Goal: Task Accomplishment & Management: Manage account settings

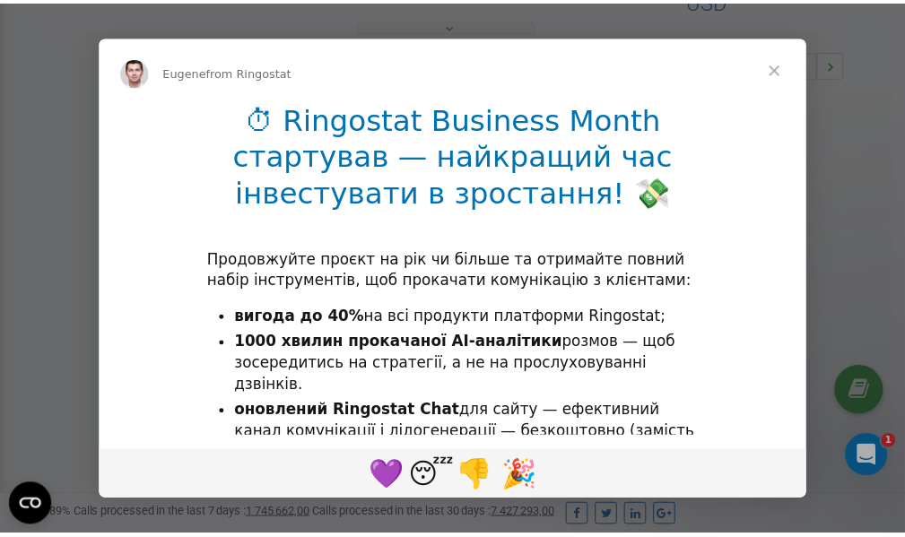
scroll to position [536, 0]
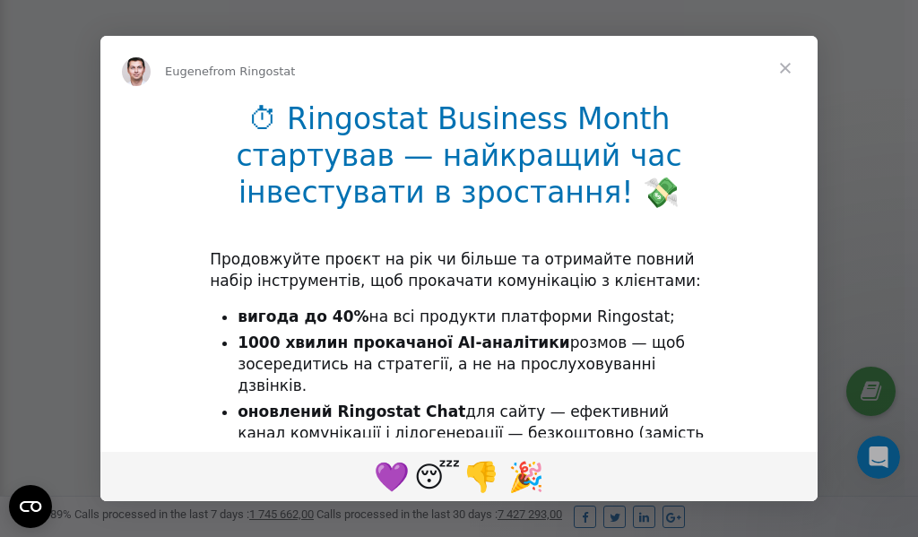
click at [791, 71] on span "Close" at bounding box center [785, 68] width 65 height 65
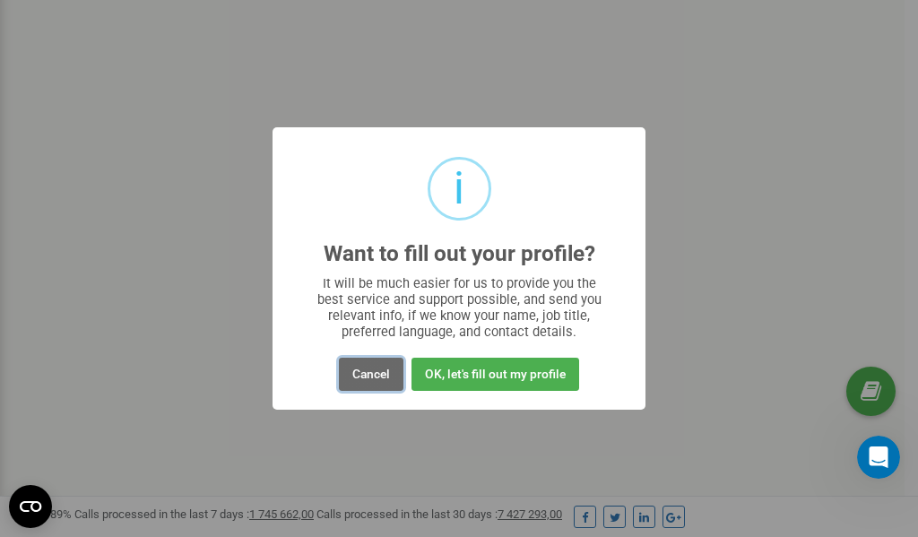
click at [368, 378] on button "Cancel" at bounding box center [371, 374] width 65 height 33
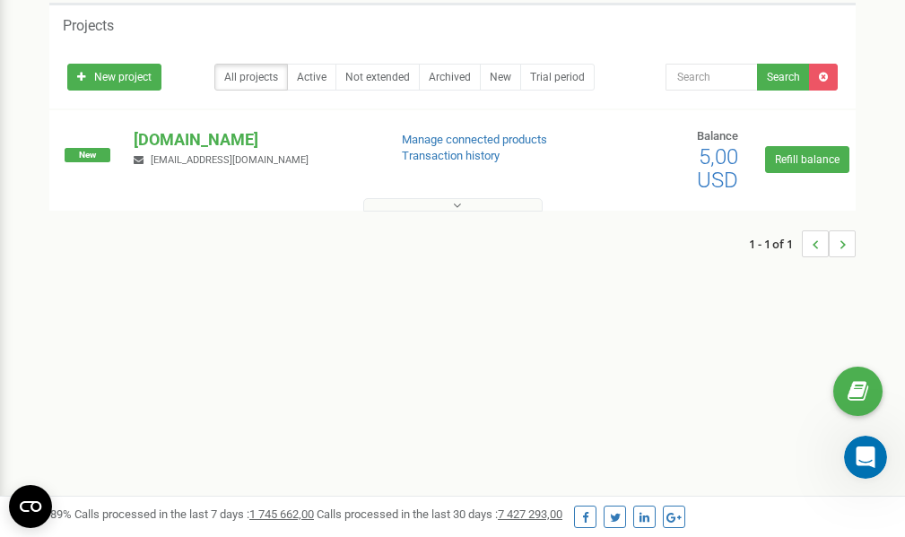
scroll to position [0, 0]
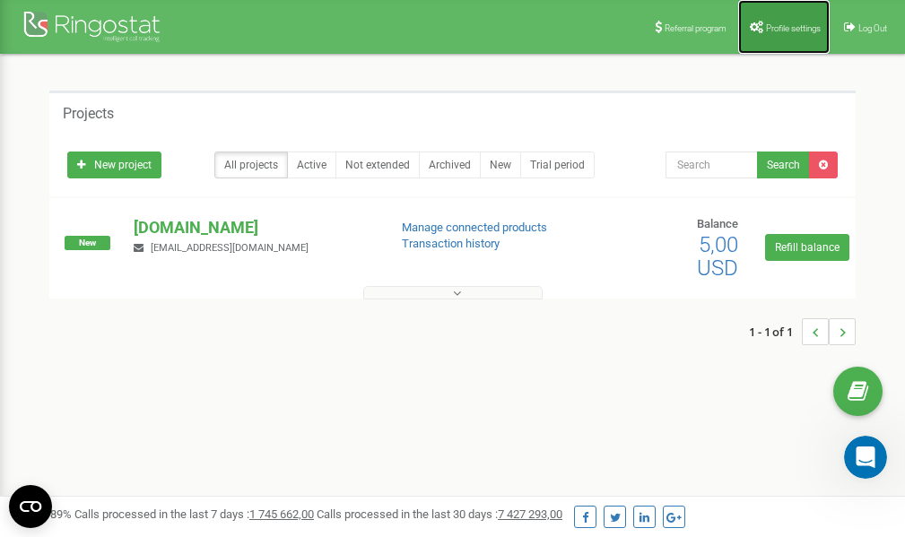
click at [783, 30] on span "Profile settings" at bounding box center [793, 28] width 55 height 10
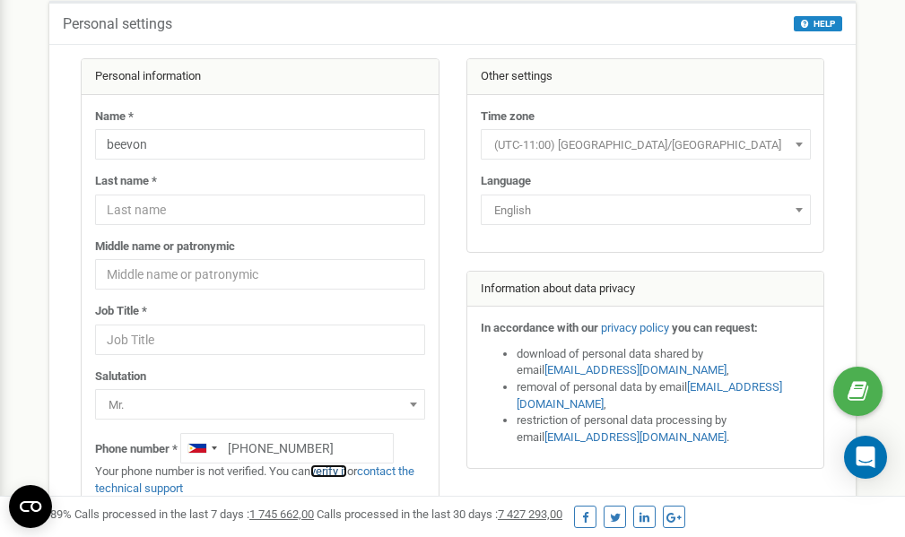
click at [335, 473] on link "verify it" at bounding box center [328, 471] width 37 height 13
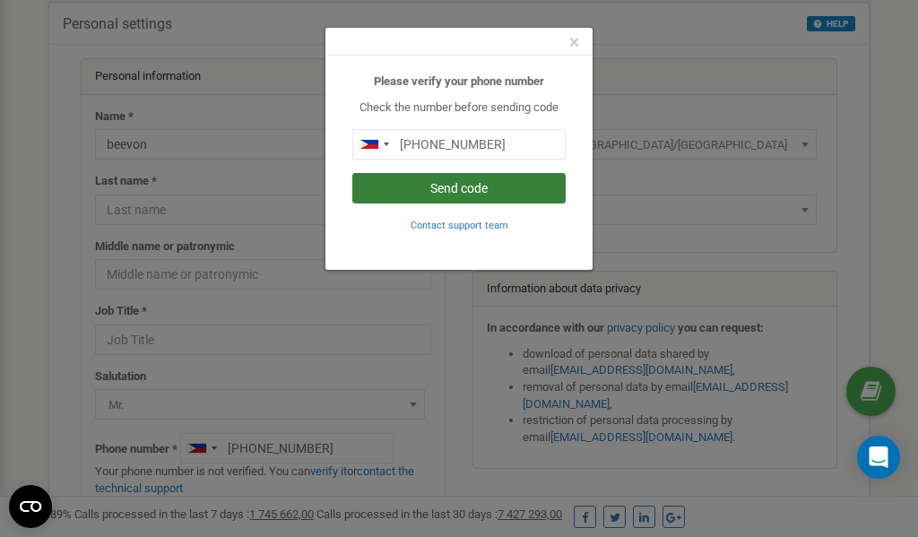
click at [439, 189] on button "Send code" at bounding box center [458, 188] width 213 height 30
